Goal: Information Seeking & Learning: Learn about a topic

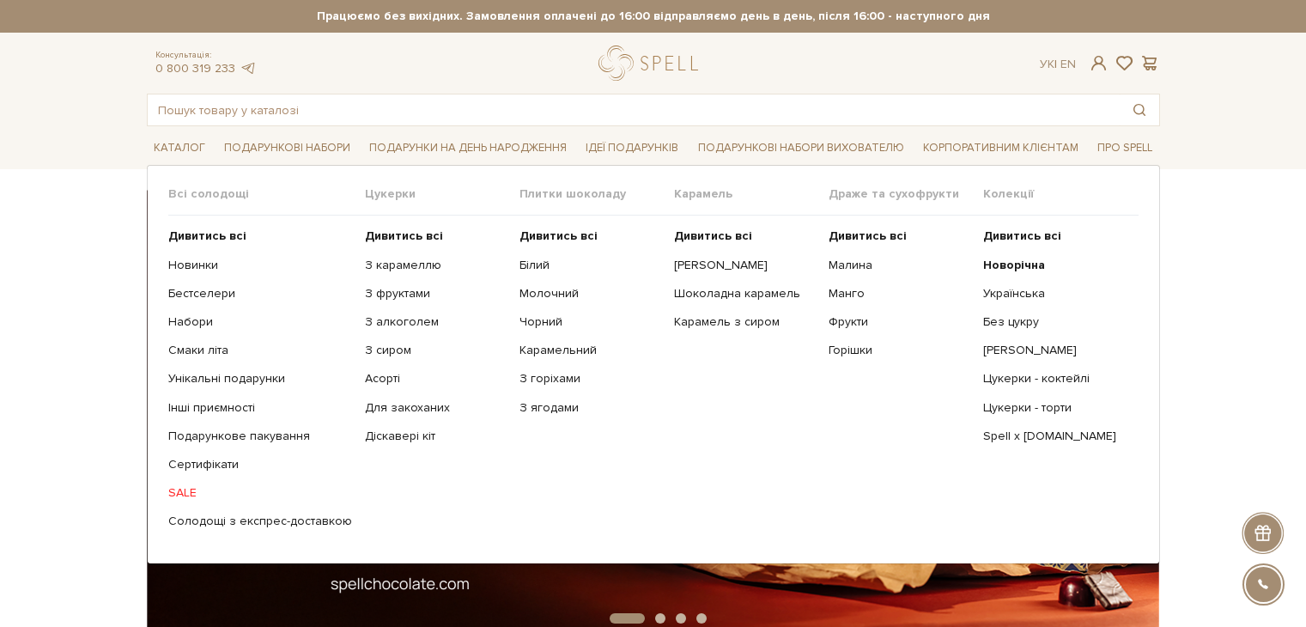
click at [165, 142] on link "Каталог" at bounding box center [179, 148] width 65 height 27
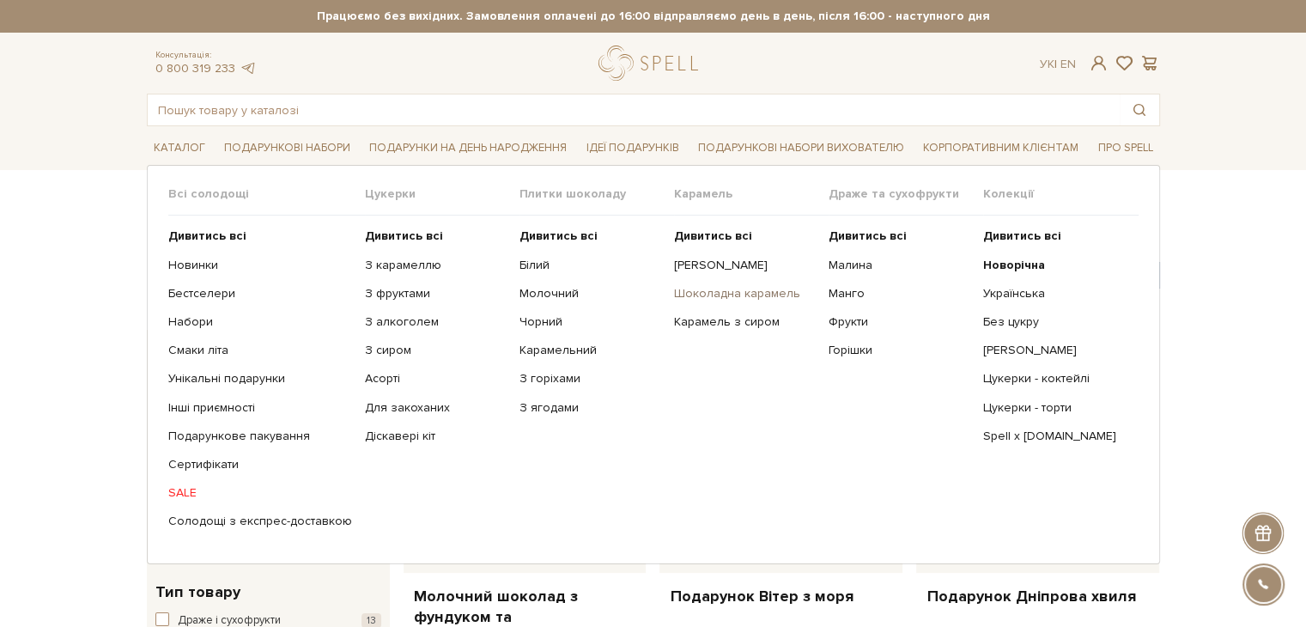
click at [706, 299] on link "Шоколадна карамель" at bounding box center [745, 293] width 142 height 15
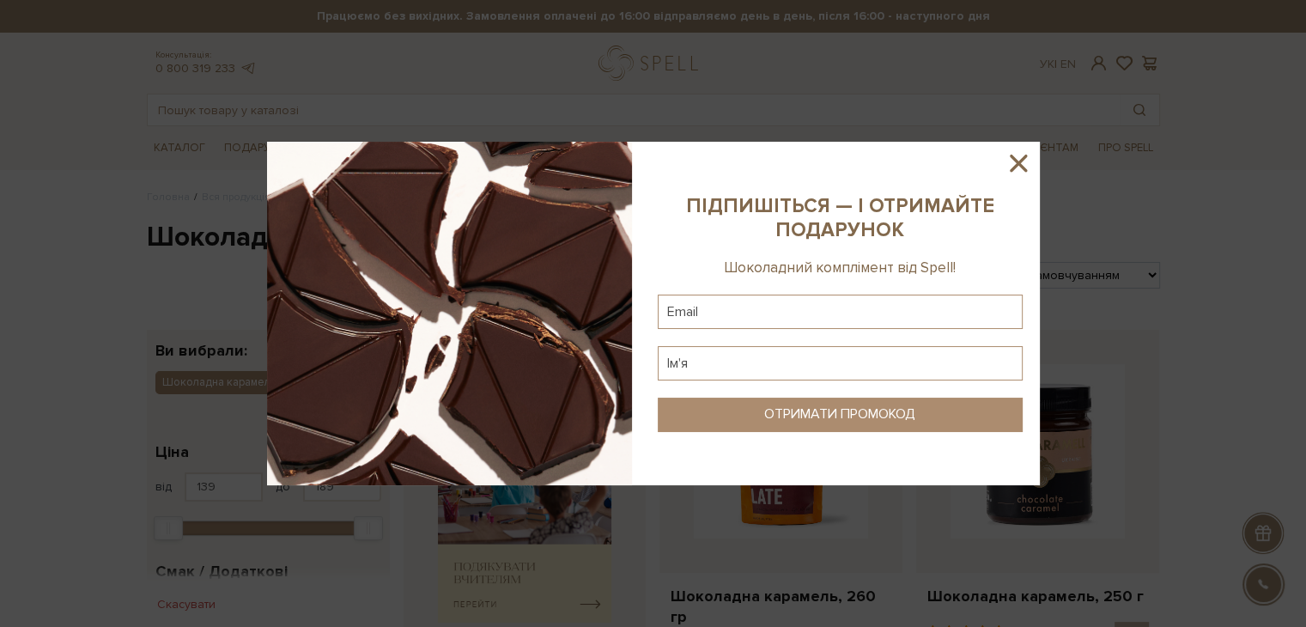
click at [1021, 166] on icon at bounding box center [1018, 163] width 17 height 17
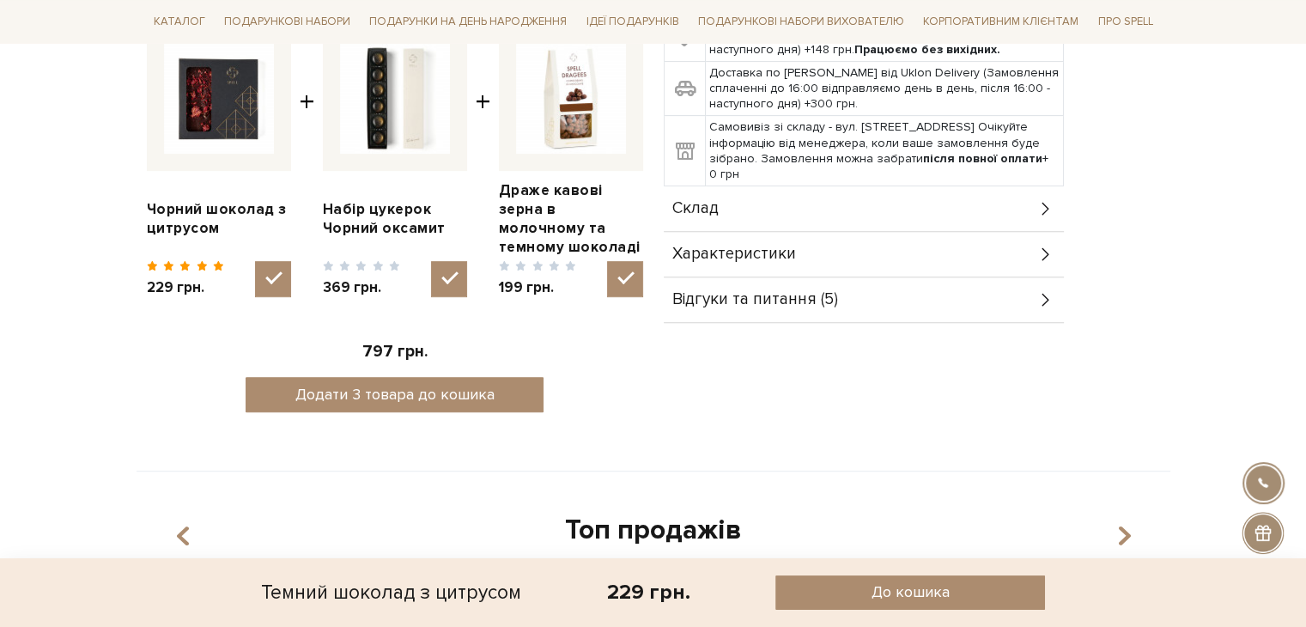
scroll to position [343, 0]
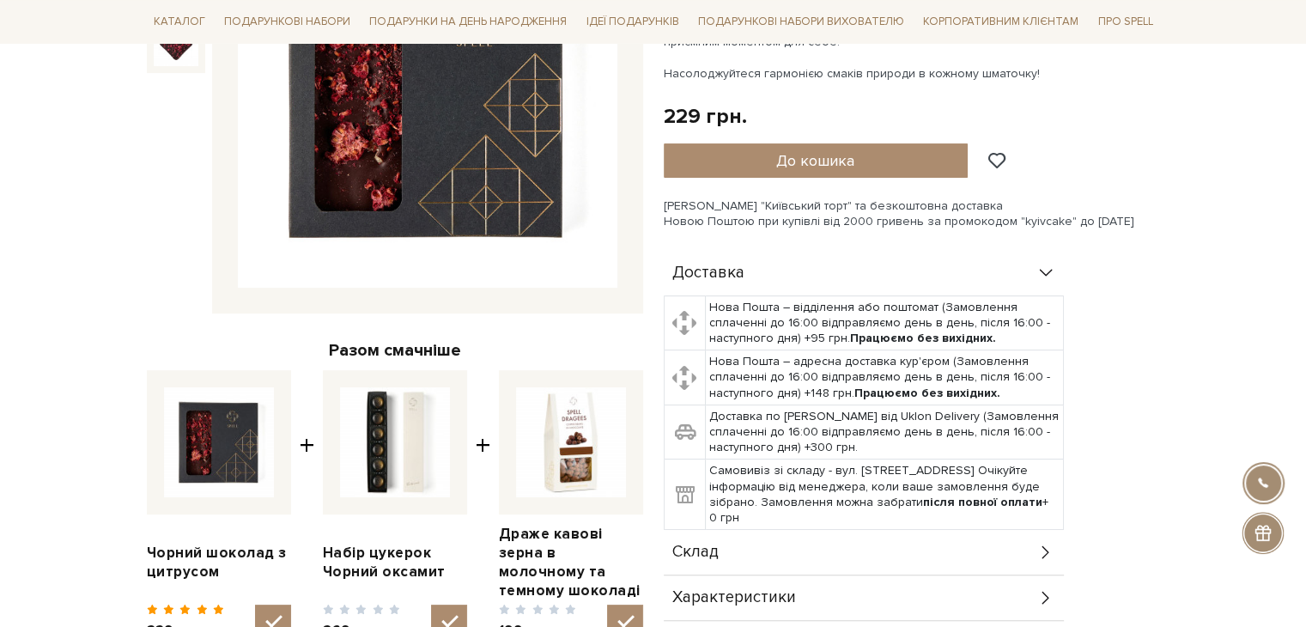
click at [692, 552] on span "Склад" at bounding box center [695, 551] width 46 height 15
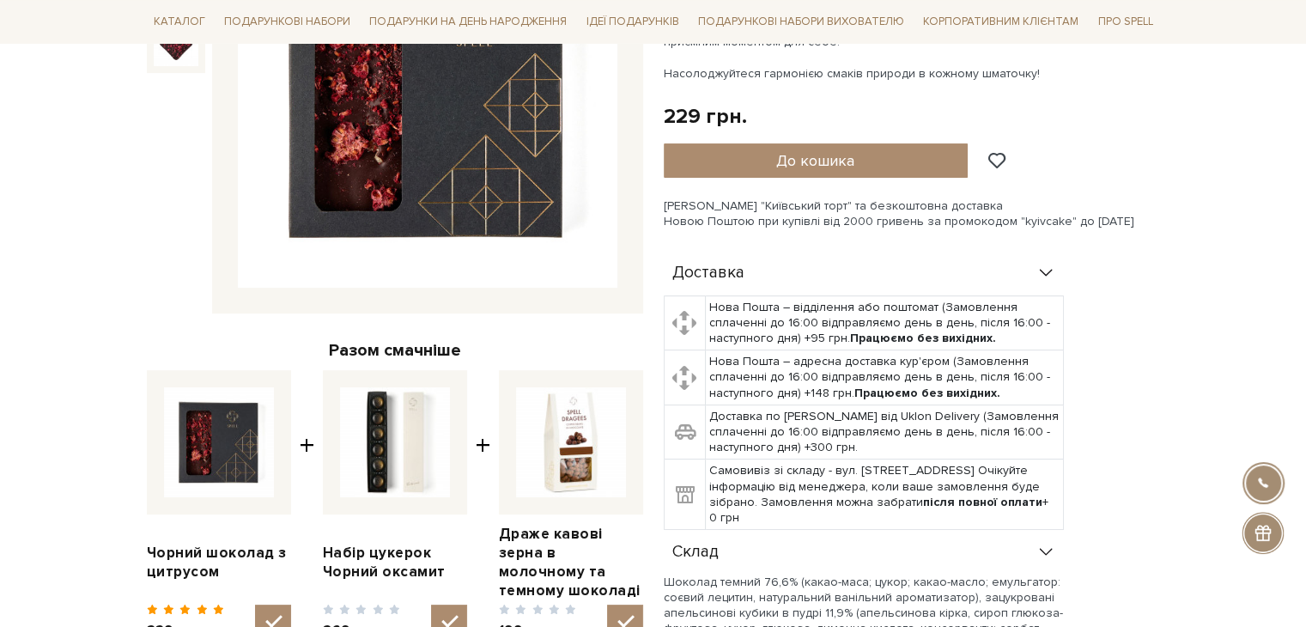
scroll to position [687, 0]
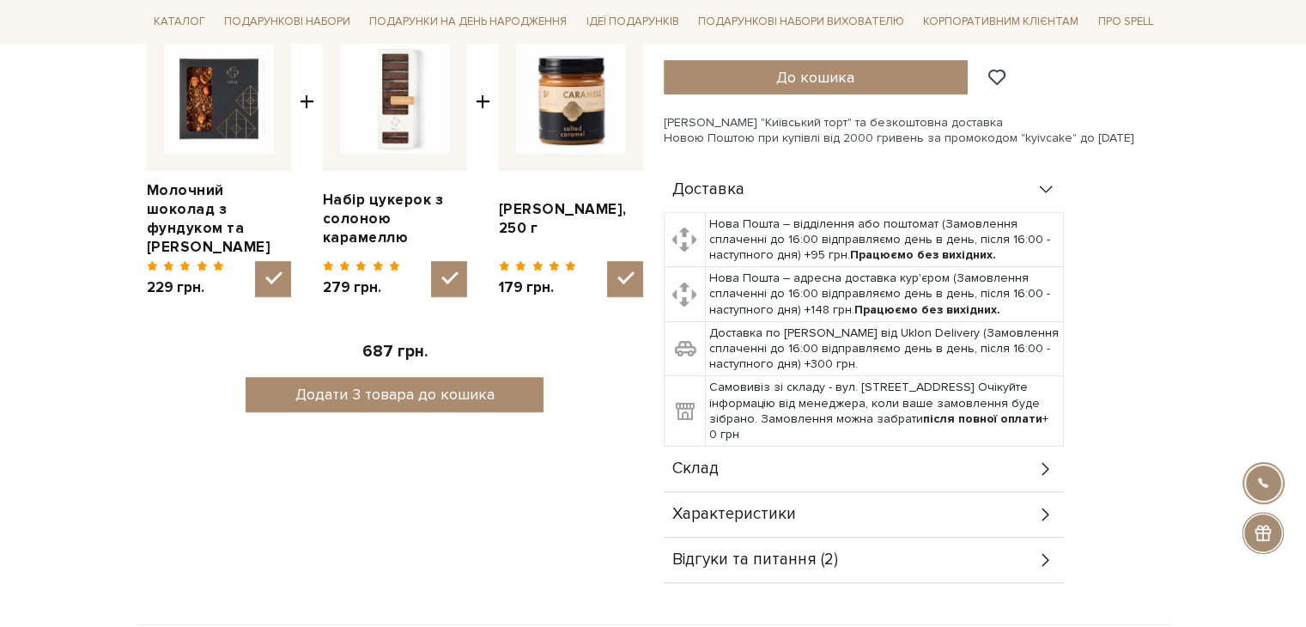
scroll to position [687, 0]
click at [719, 461] on div "Склад" at bounding box center [864, 468] width 400 height 45
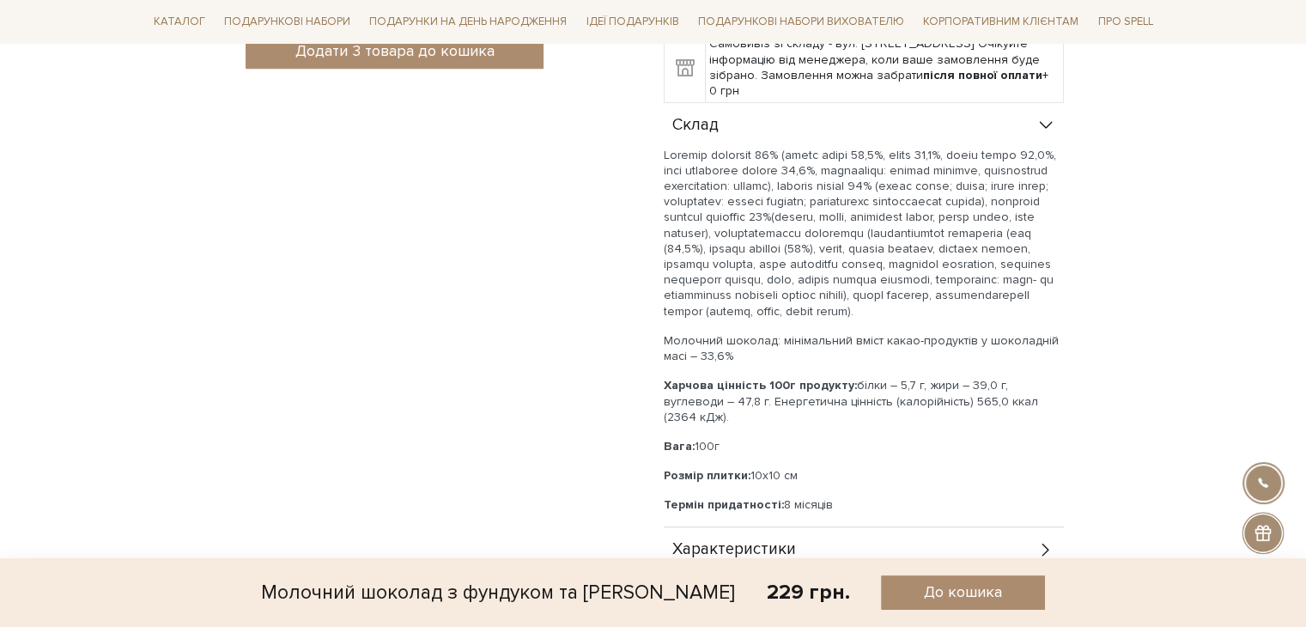
scroll to position [1374, 0]
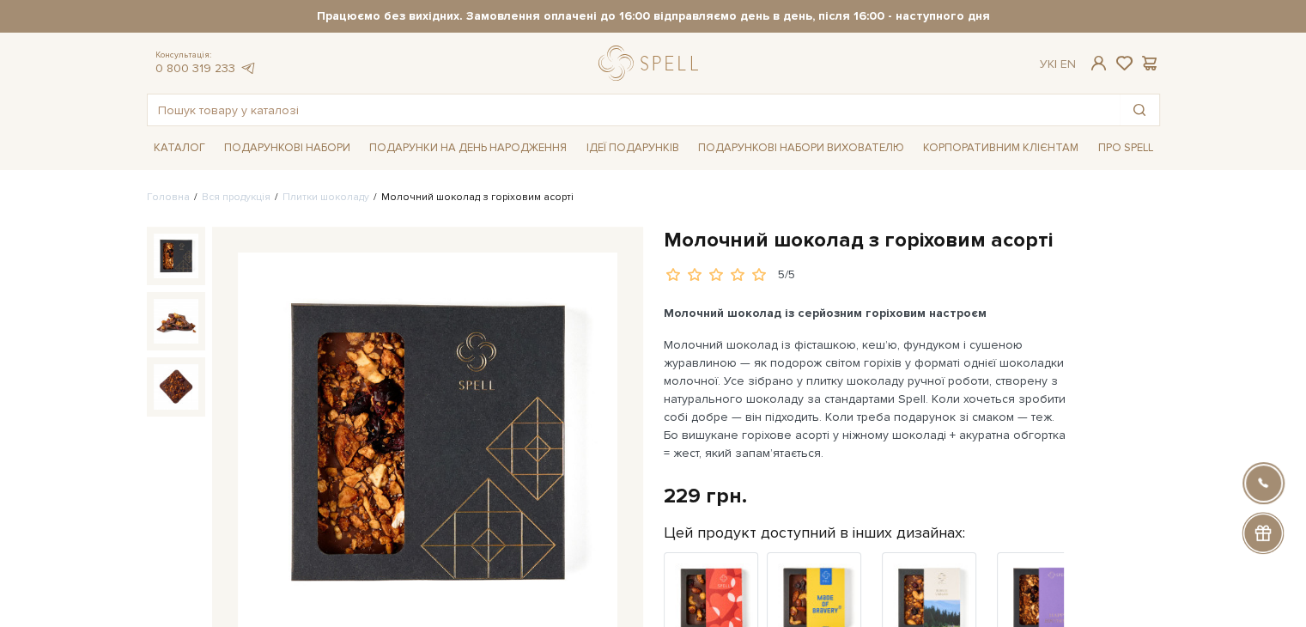
scroll to position [687, 0]
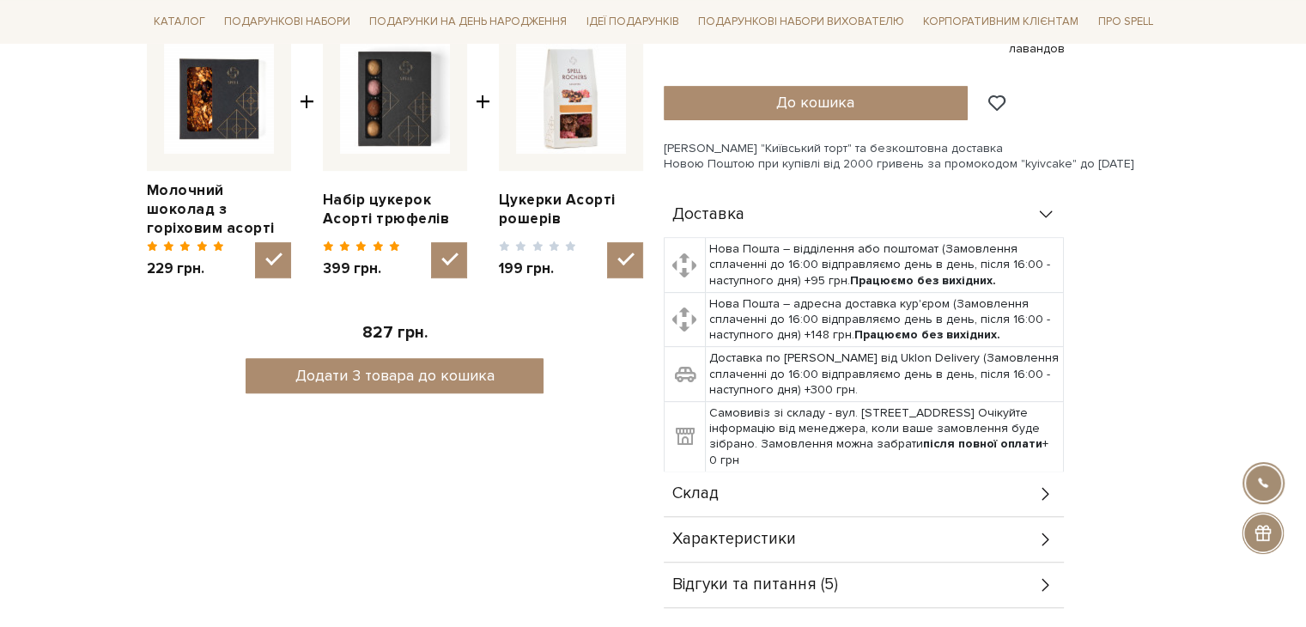
click at [691, 481] on div "Склад" at bounding box center [864, 493] width 400 height 45
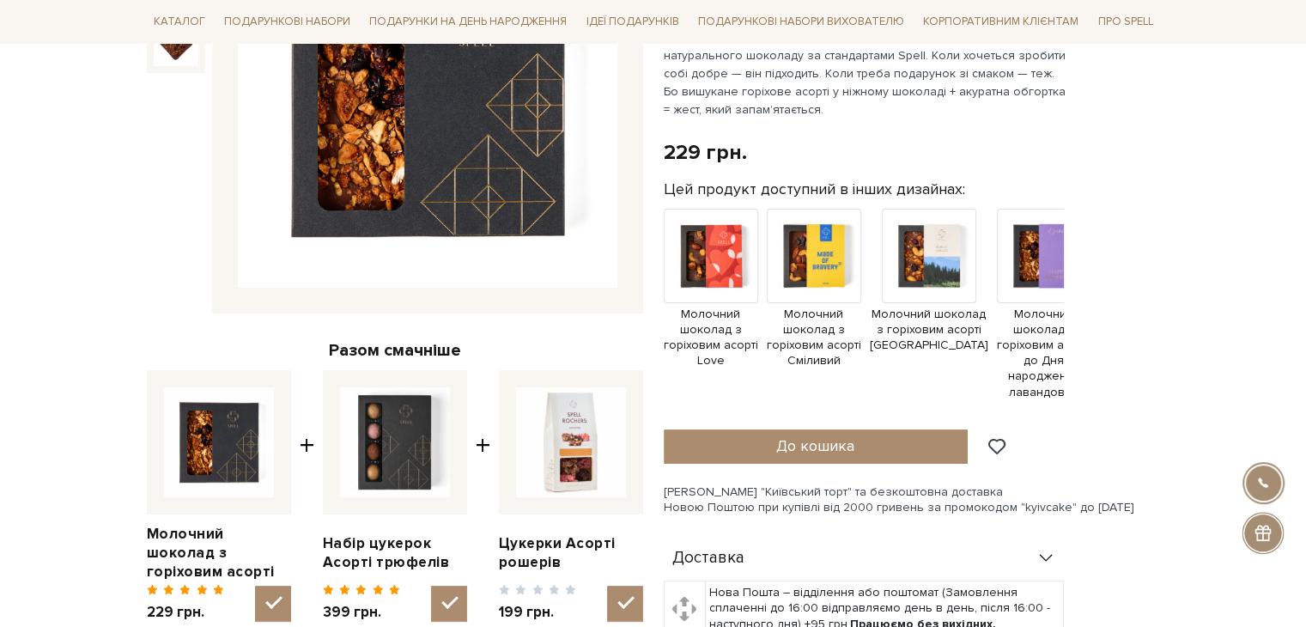
scroll to position [1030, 0]
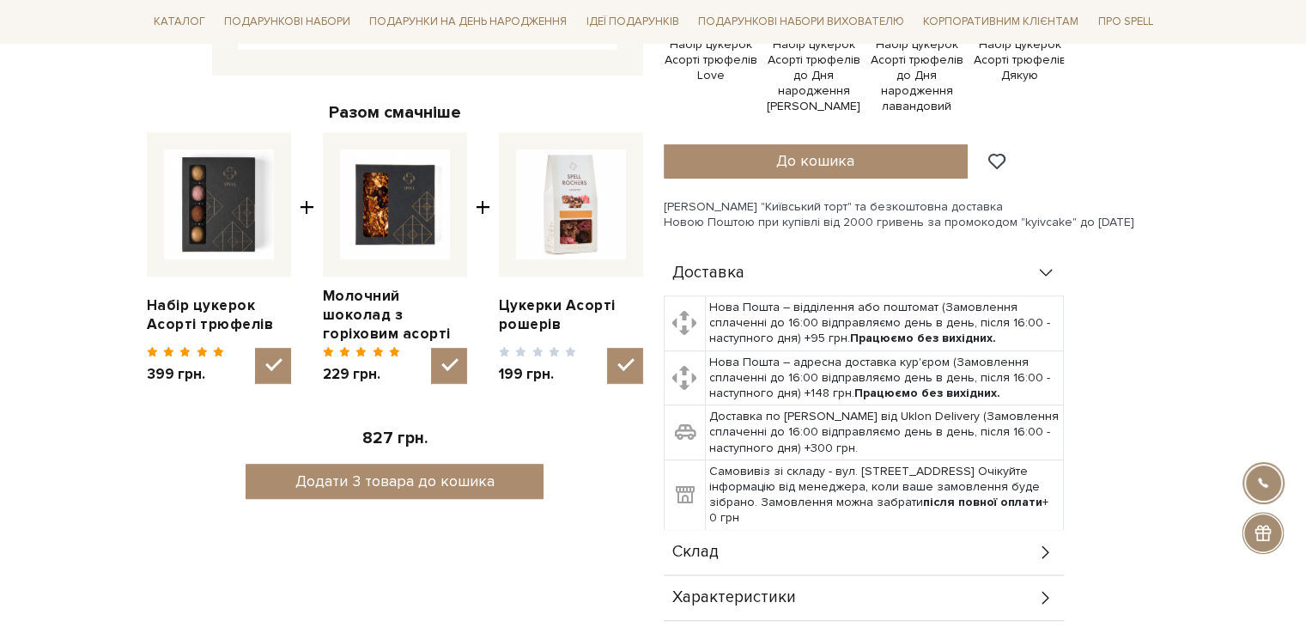
scroll to position [687, 0]
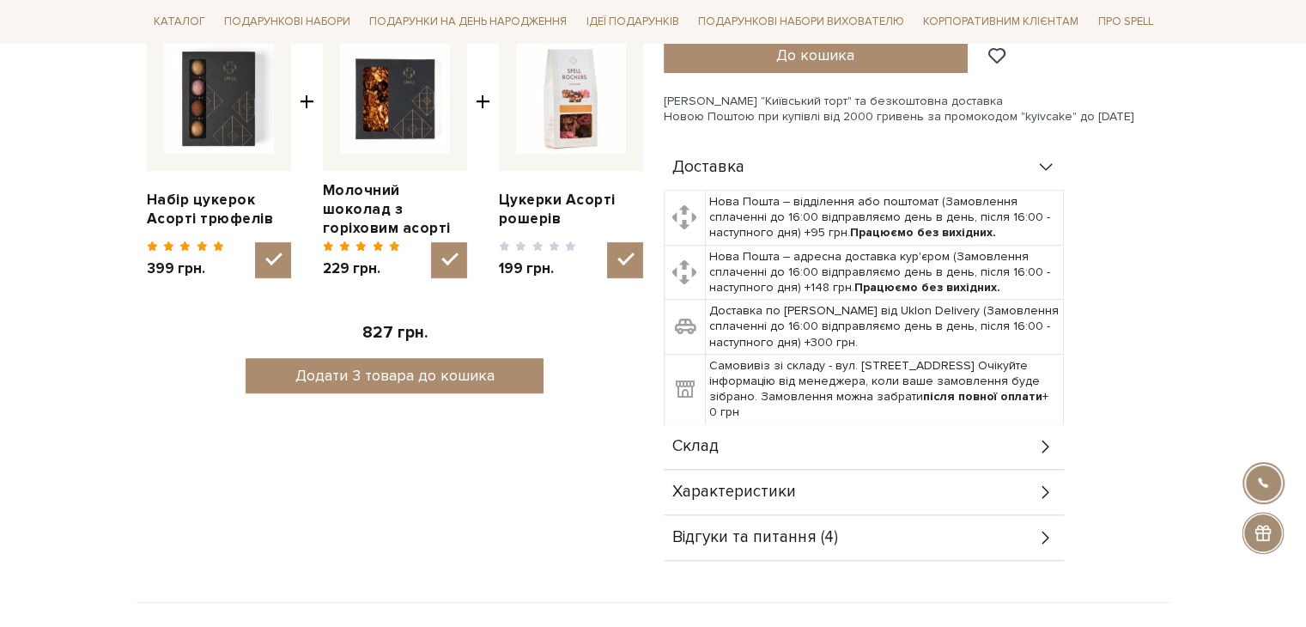
click at [753, 450] on div "Склад" at bounding box center [864, 446] width 400 height 45
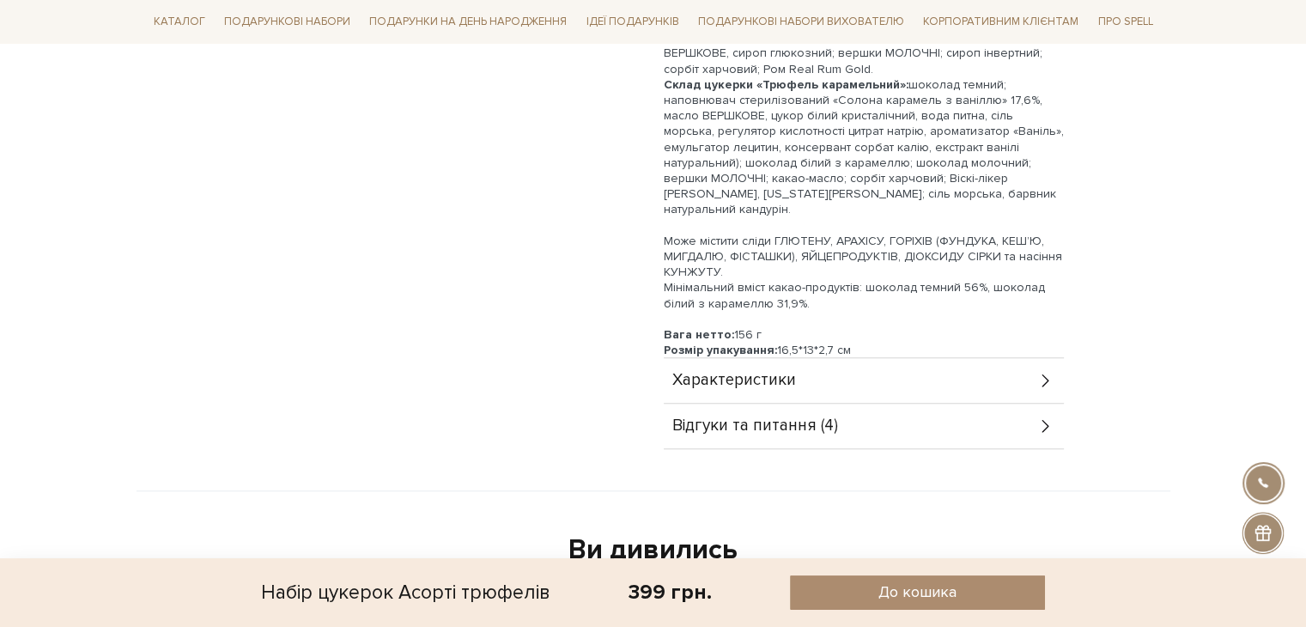
scroll to position [1030, 0]
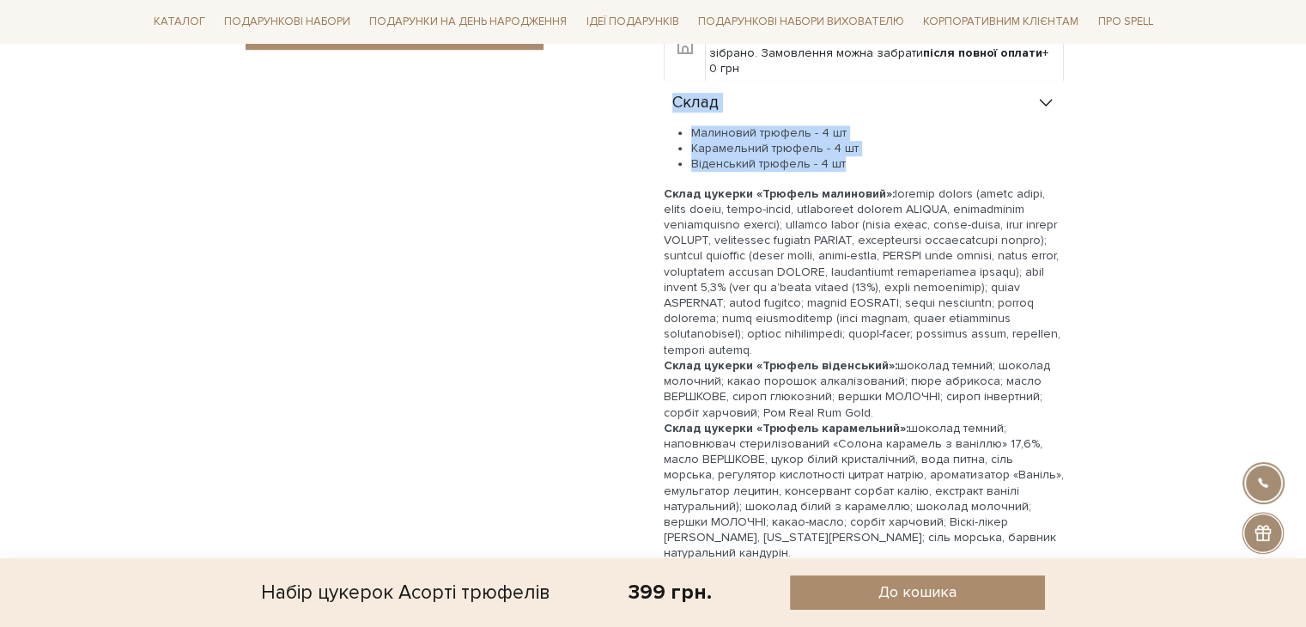
drag, startPoint x: 673, startPoint y: 101, endPoint x: 844, endPoint y: 165, distance: 182.3
click at [844, 165] on div "Склад Малиновий трюфель - 4 шт Карамельний трюфель - 4 шт Віденський трюфель - …" at bounding box center [864, 391] width 400 height 621
copy div "Склад Малиновий трюфель - 4 шт Карамельний трюфель - 4 шт Віденський трюфель - …"
